Goal: Check status: Check status

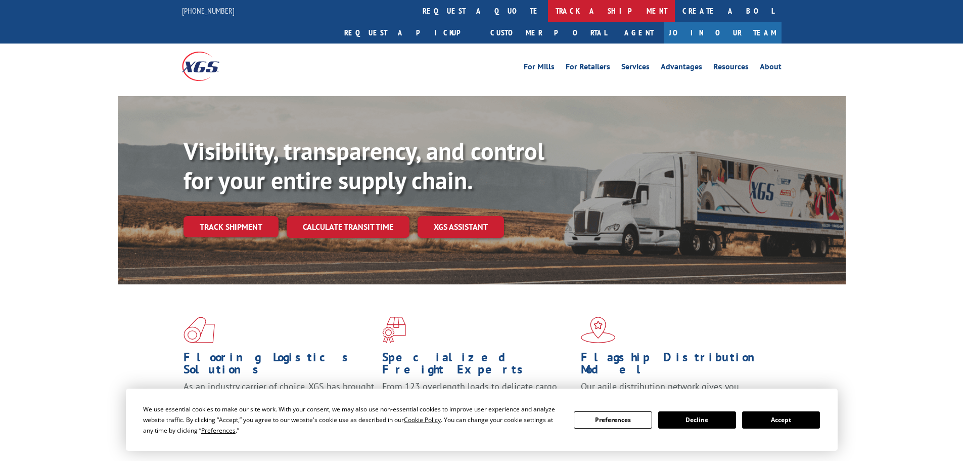
click at [548, 16] on link "track a shipment" at bounding box center [611, 11] width 127 height 22
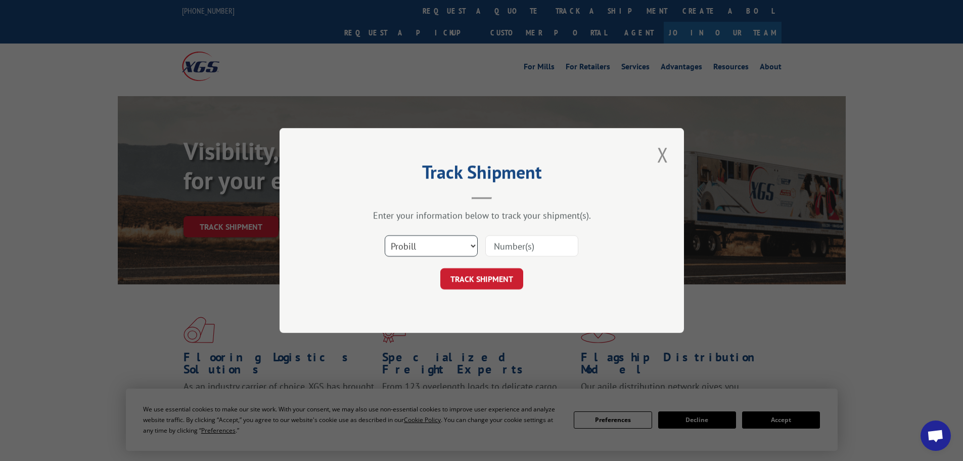
click at [433, 237] on select "Select category... Probill BOL PO" at bounding box center [431, 245] width 93 height 21
select select "bol"
click at [385, 235] on select "Select category... Probill BOL PO" at bounding box center [431, 245] width 93 height 21
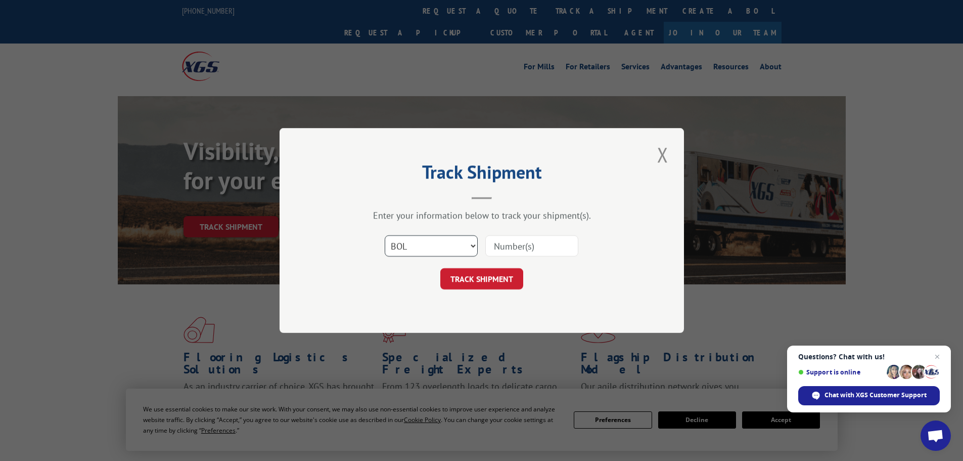
click at [449, 249] on select "Select category... Probill BOL PO" at bounding box center [431, 245] width 93 height 21
click at [385, 235] on select "Select category... Probill BOL PO" at bounding box center [431, 245] width 93 height 21
paste input "4856110"
type input "4856110"
click at [466, 280] on button "TRACK SHIPMENT" at bounding box center [481, 278] width 83 height 21
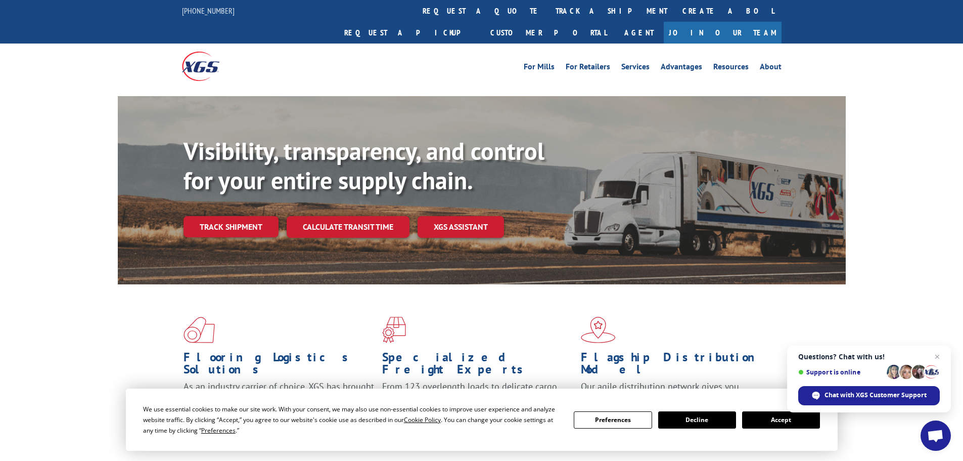
click at [770, 423] on button "Accept" at bounding box center [781, 419] width 78 height 17
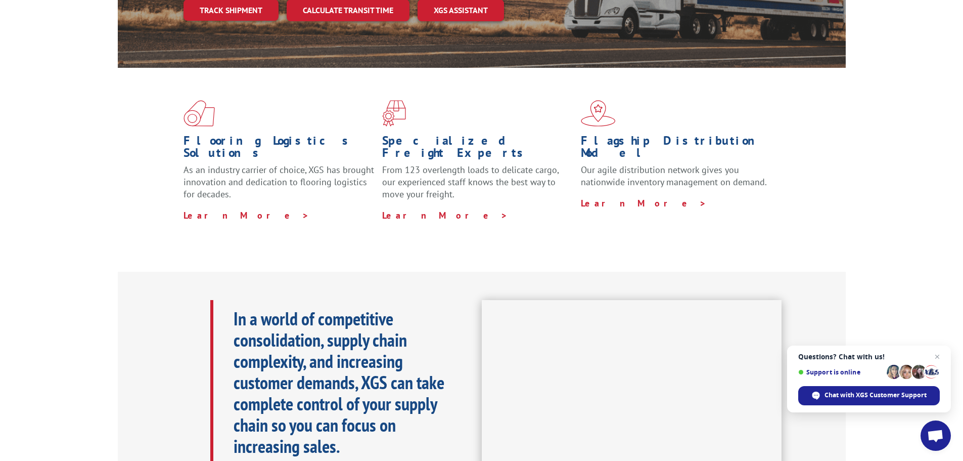
scroll to position [253, 0]
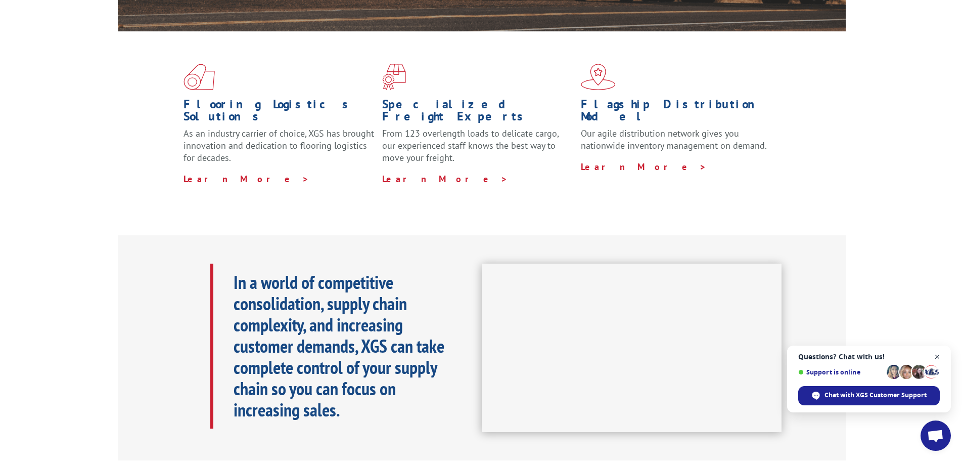
click at [933, 351] on span "Open chat" at bounding box center [938, 356] width 13 height 13
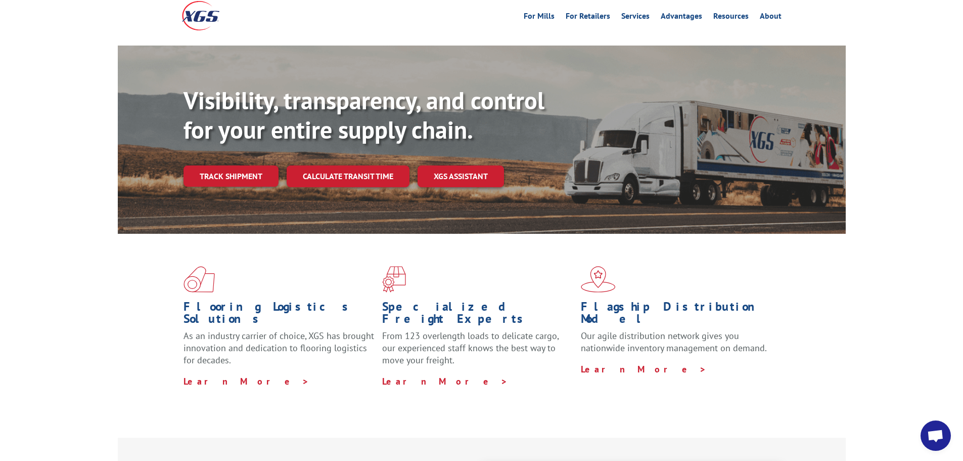
scroll to position [0, 0]
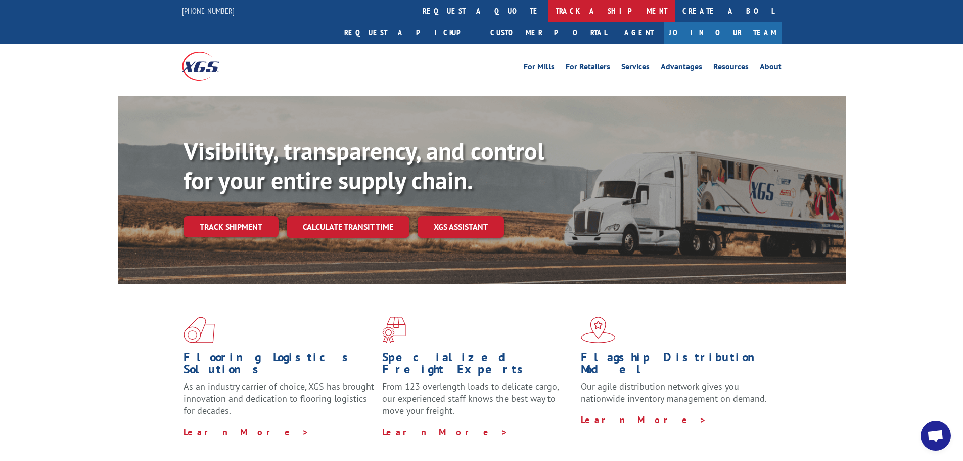
click at [548, 6] on link "track a shipment" at bounding box center [611, 11] width 127 height 22
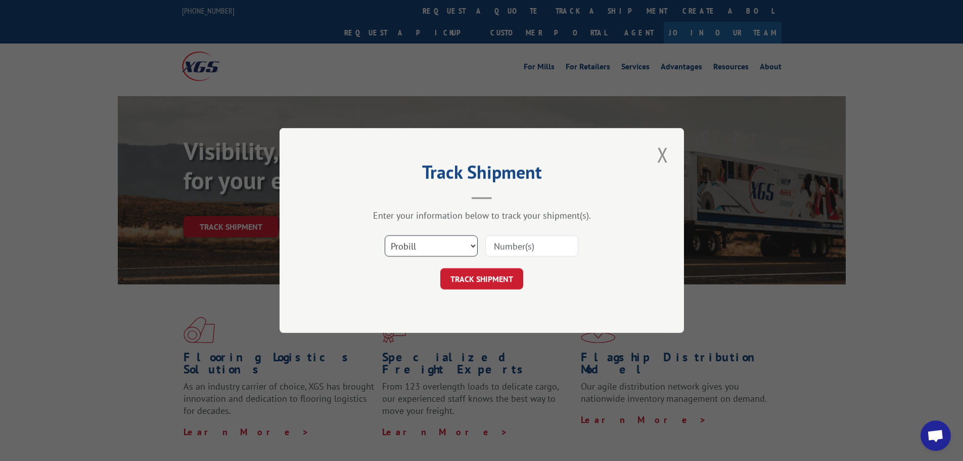
click at [441, 244] on select "Select category... Probill BOL PO" at bounding box center [431, 245] width 93 height 21
select select "bol"
click at [385, 235] on select "Select category... Probill BOL PO" at bounding box center [431, 245] width 93 height 21
paste input "4856110"
type input "4856110"
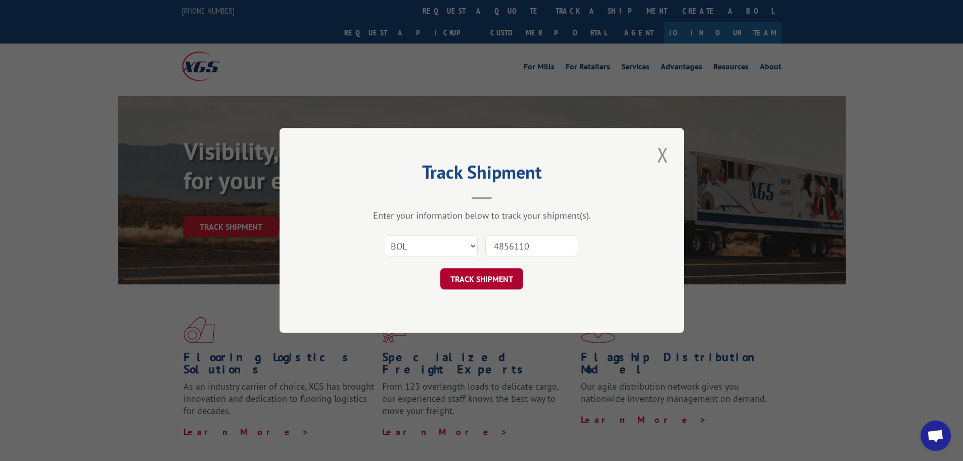
click at [495, 275] on button "TRACK SHIPMENT" at bounding box center [481, 278] width 83 height 21
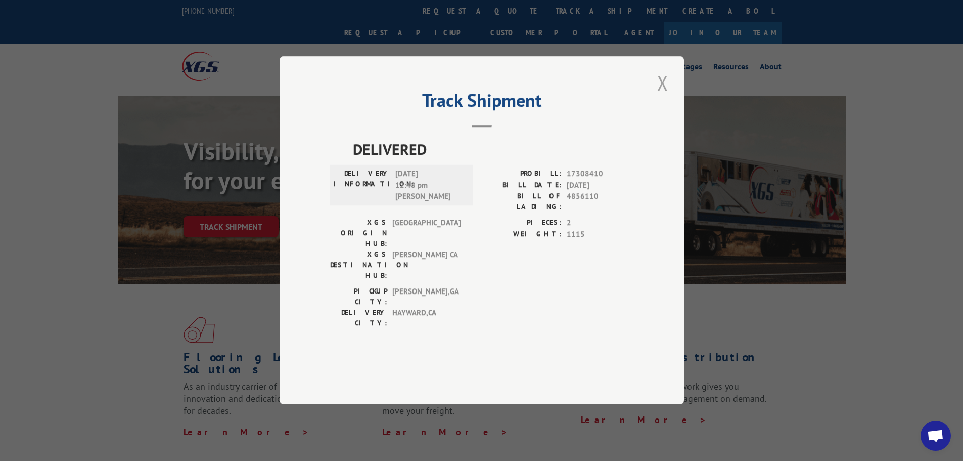
click at [664, 97] on button "Close modal" at bounding box center [662, 83] width 17 height 28
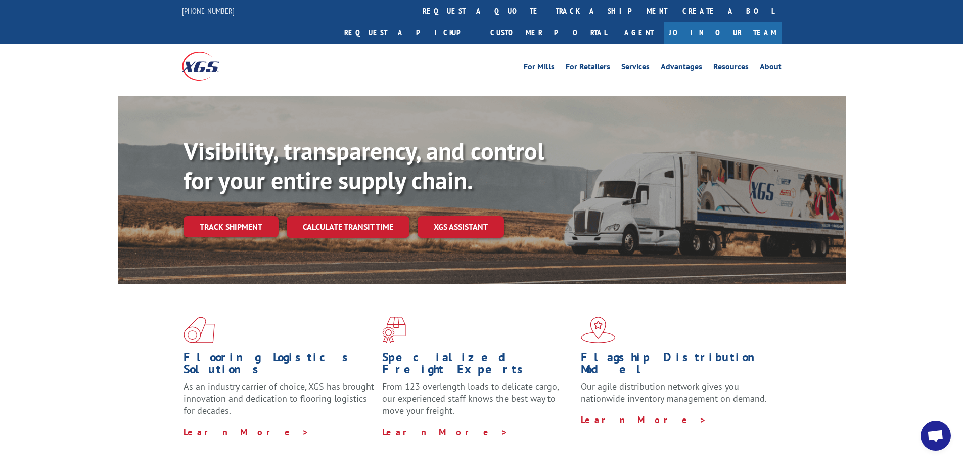
drag, startPoint x: 292, startPoint y: 43, endPoint x: 250, endPoint y: 1, distance: 60.1
click at [288, 43] on div at bounding box center [257, 65] width 150 height 45
click at [548, 4] on link "track a shipment" at bounding box center [611, 11] width 127 height 22
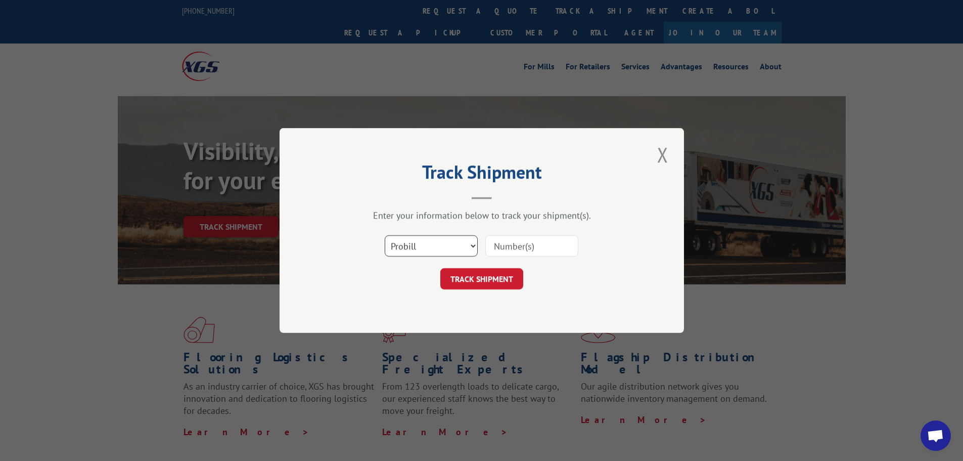
click at [424, 240] on select "Select category... Probill BOL PO" at bounding box center [431, 245] width 93 height 21
select select "bol"
click at [385, 235] on select "Select category... Probill BOL PO" at bounding box center [431, 245] width 93 height 21
paste input "5947682"
type input "5947682"
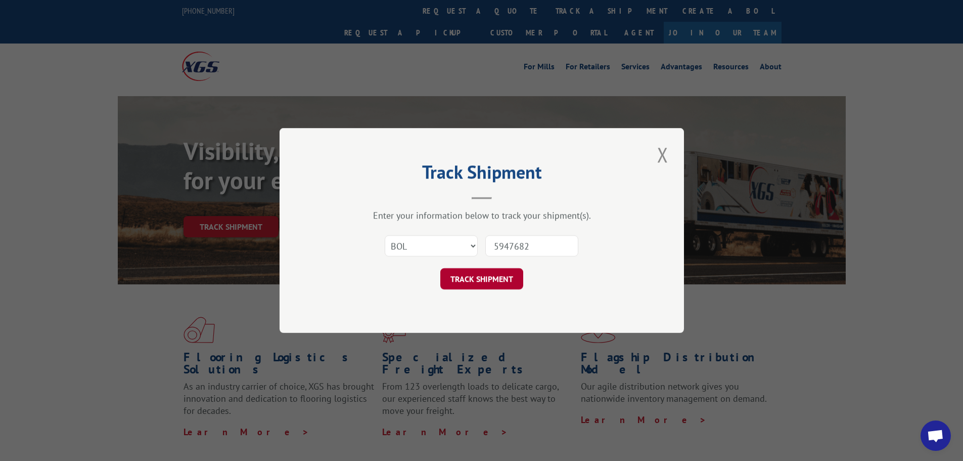
click at [466, 274] on button "TRACK SHIPMENT" at bounding box center [481, 278] width 83 height 21
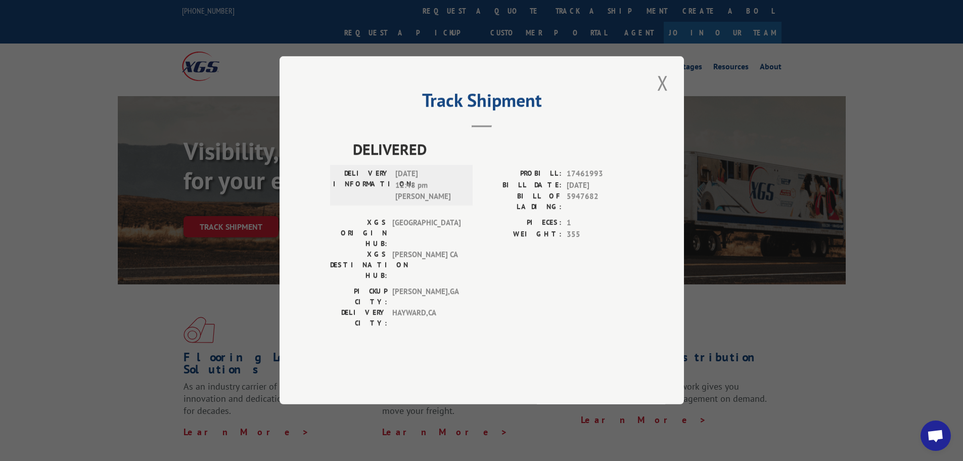
click at [367, 112] on h2 "Track Shipment" at bounding box center [481, 102] width 303 height 19
drag, startPoint x: 663, startPoint y: 111, endPoint x: 476, endPoint y: 7, distance: 214.0
click at [659, 97] on button "Close modal" at bounding box center [662, 83] width 17 height 28
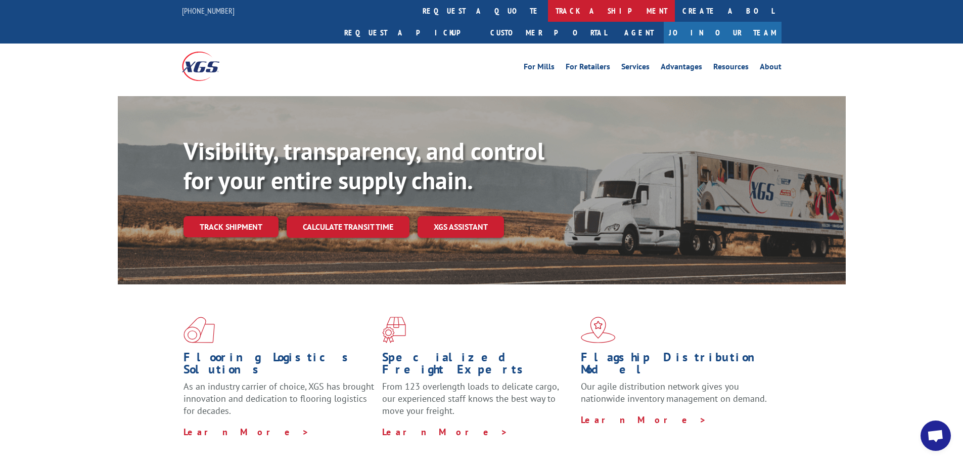
click at [548, 6] on link "track a shipment" at bounding box center [611, 11] width 127 height 22
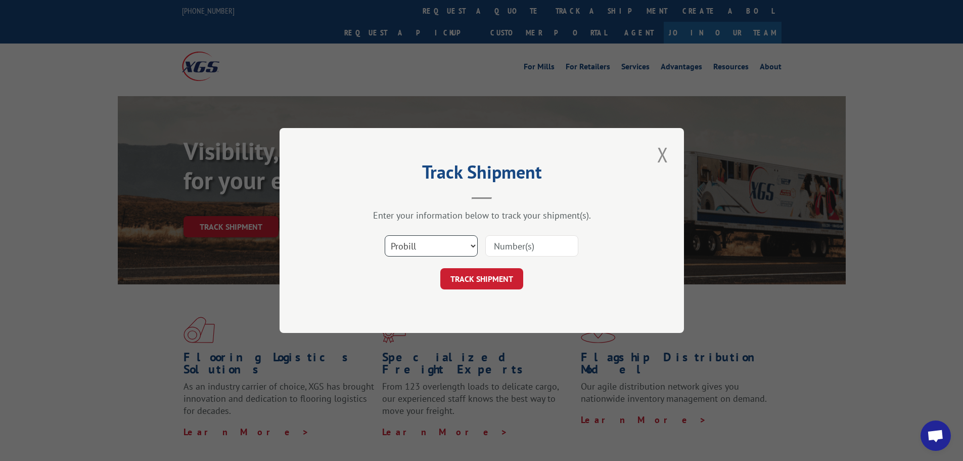
click at [414, 243] on select "Select category... Probill BOL PO" at bounding box center [431, 245] width 93 height 21
select select "bol"
click at [385, 235] on select "Select category... Probill BOL PO" at bounding box center [431, 245] width 93 height 21
paste input "4846917"
type input "4846917"
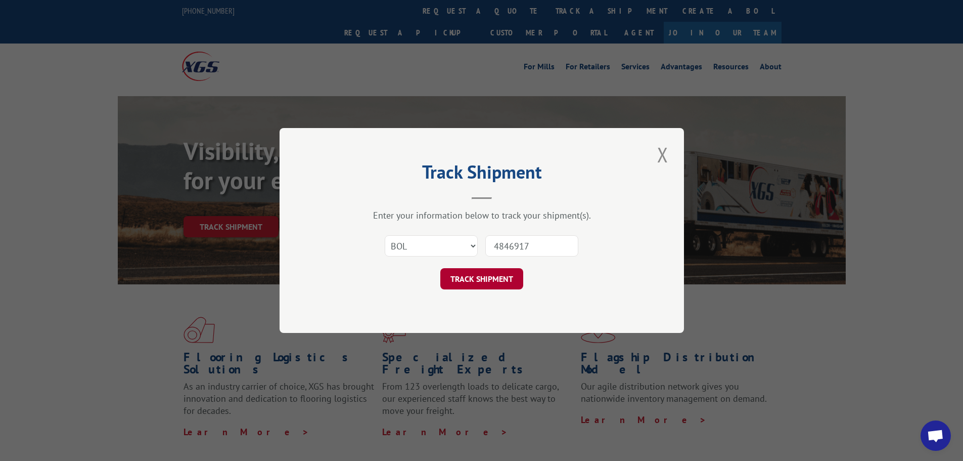
click at [481, 276] on button "TRACK SHIPMENT" at bounding box center [481, 278] width 83 height 21
